Goal: Information Seeking & Learning: Learn about a topic

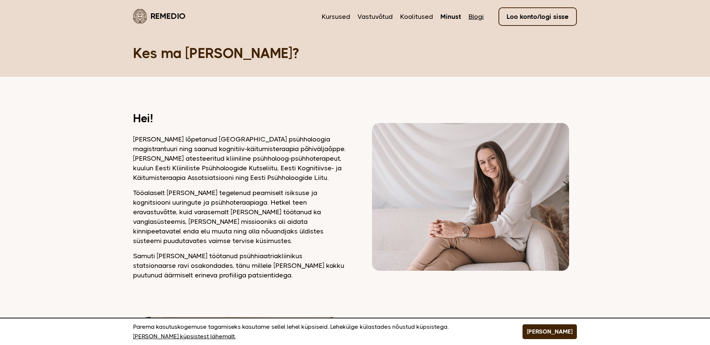
click at [475, 18] on link "Blogi" at bounding box center [475, 17] width 15 height 10
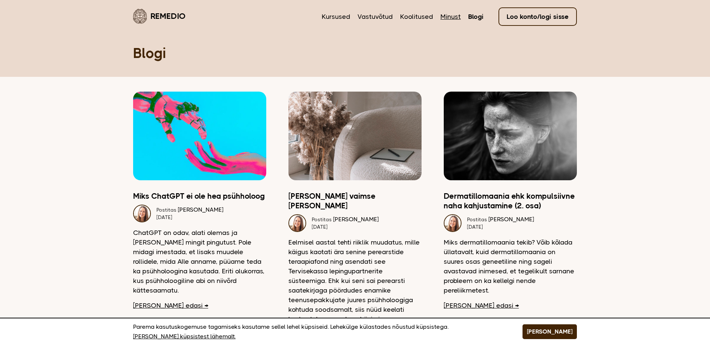
click at [448, 15] on link "Minust" at bounding box center [450, 17] width 20 height 10
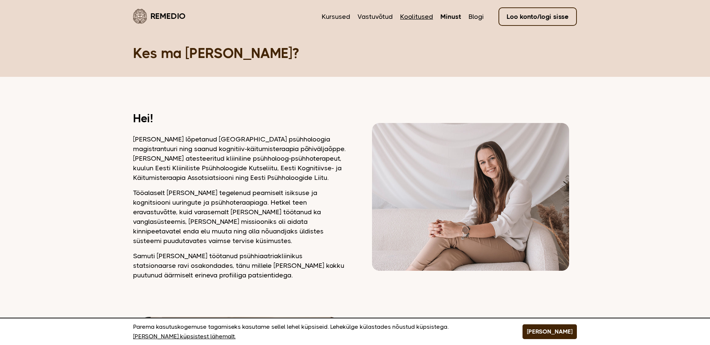
click at [412, 20] on link "Koolitused" at bounding box center [416, 17] width 33 height 10
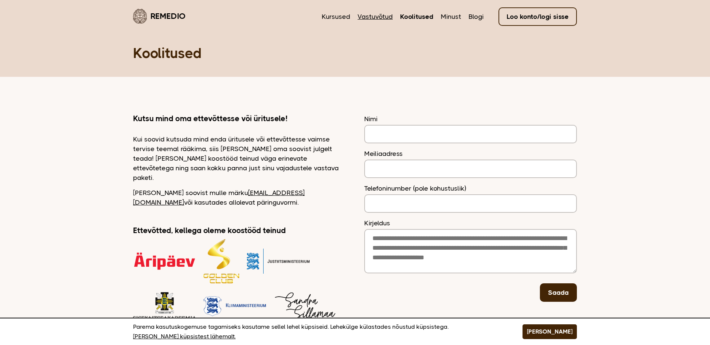
click at [382, 19] on link "Vastuvõtud" at bounding box center [374, 17] width 35 height 10
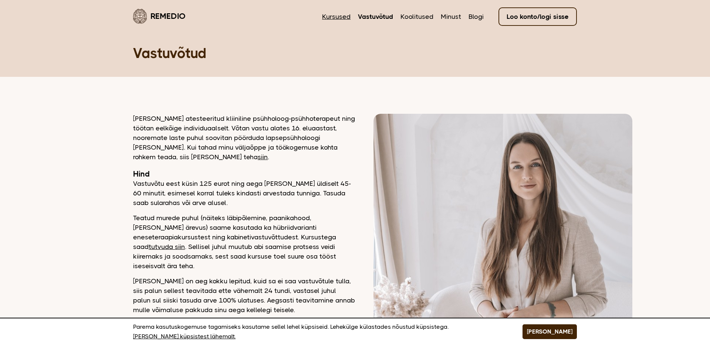
click at [342, 17] on link "Kursused" at bounding box center [336, 17] width 28 height 10
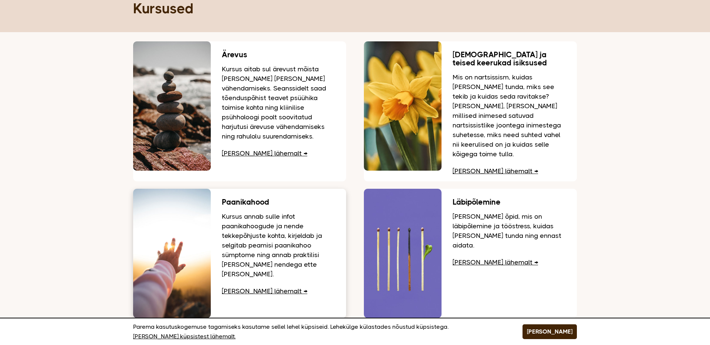
scroll to position [44, 0]
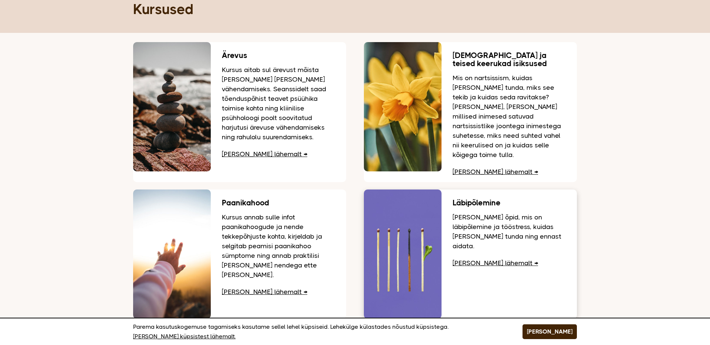
click at [472, 259] on link "Loe lähemalt" at bounding box center [494, 262] width 85 height 7
click at [267, 152] on link "Loe lähemalt" at bounding box center [264, 153] width 85 height 7
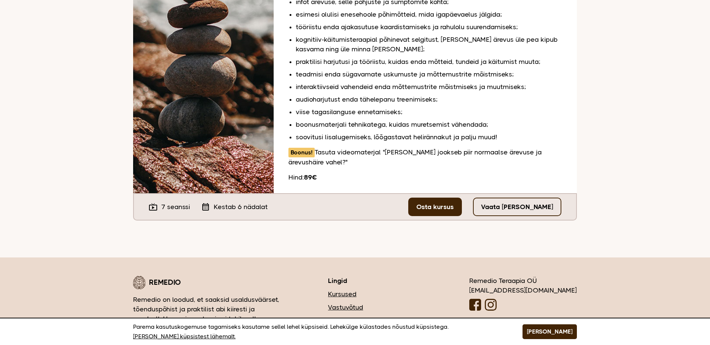
scroll to position [106, 0]
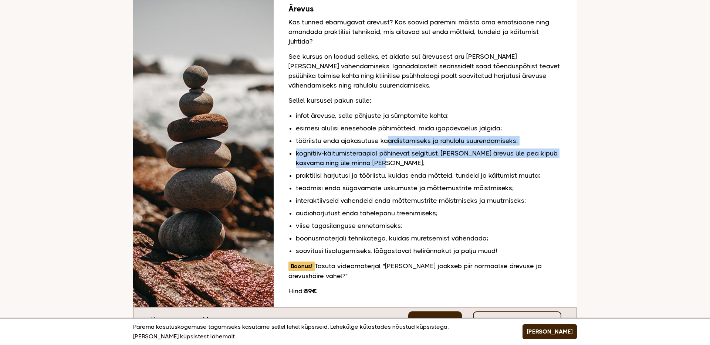
drag, startPoint x: 409, startPoint y: 162, endPoint x: 388, endPoint y: 138, distance: 31.5
click at [388, 138] on ul "infot ärevuse, selle põhjuste ja sümptomite kohta; esimesi olulisi enesehoole p…" at bounding box center [429, 183] width 266 height 145
